Goal: Task Accomplishment & Management: Use online tool/utility

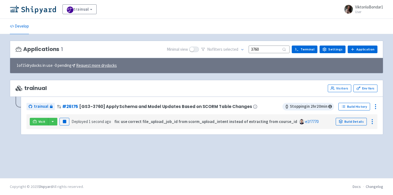
click at [36, 12] on img at bounding box center [33, 9] width 46 height 9
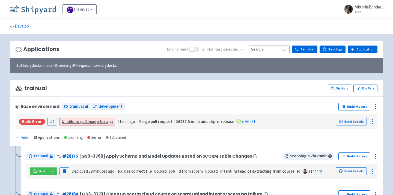
click at [19, 9] on img at bounding box center [33, 9] width 46 height 9
click at [268, 50] on input at bounding box center [269, 49] width 41 height 7
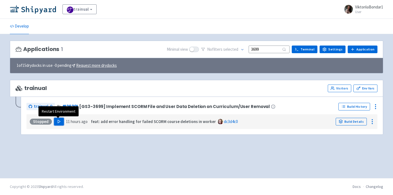
click at [58, 122] on polygon "button" at bounding box center [59, 121] width 2 height 3
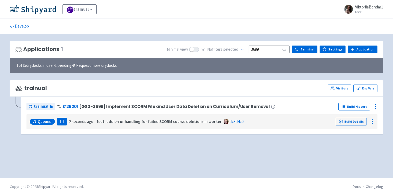
drag, startPoint x: 267, startPoint y: 50, endPoint x: 239, endPoint y: 50, distance: 28.4
click at [239, 50] on div "No filter s selected 3699" at bounding box center [245, 49] width 88 height 8
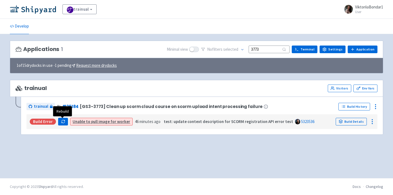
type input "3773"
click at [65, 123] on button "button" at bounding box center [63, 122] width 10 height 8
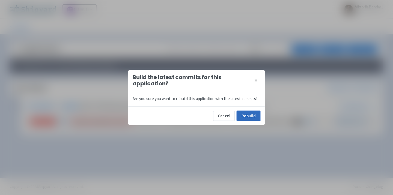
click at [253, 118] on button "Rebuild" at bounding box center [248, 116] width 23 height 10
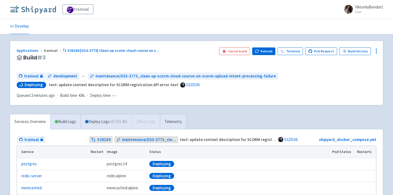
click at [42, 9] on img at bounding box center [33, 9] width 46 height 9
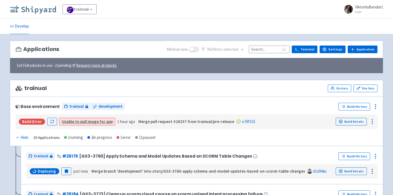
click at [37, 12] on img at bounding box center [33, 9] width 46 height 9
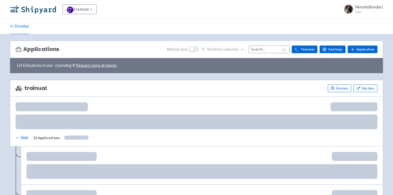
click at [264, 50] on input at bounding box center [269, 49] width 41 height 7
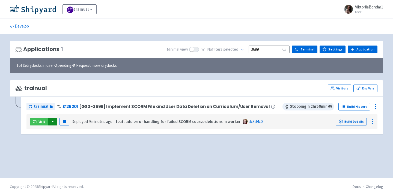
type input "3699"
click at [52, 124] on button "button" at bounding box center [52, 122] width 9 height 8
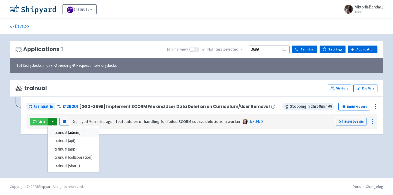
click at [62, 131] on link "trainual (admin)" at bounding box center [73, 133] width 51 height 8
